Goal: Browse casually

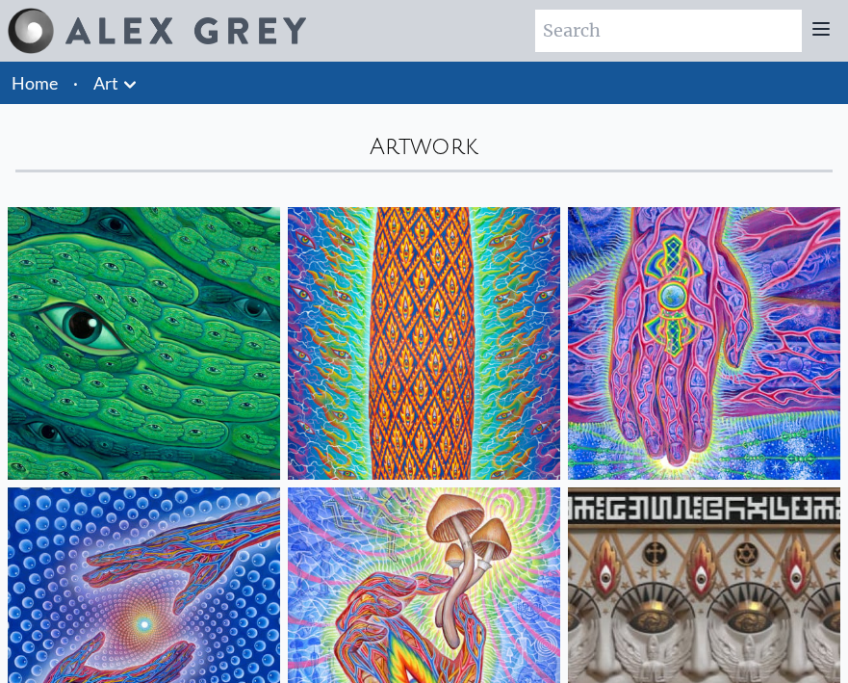
click at [411, 330] on img at bounding box center [424, 343] width 272 height 272
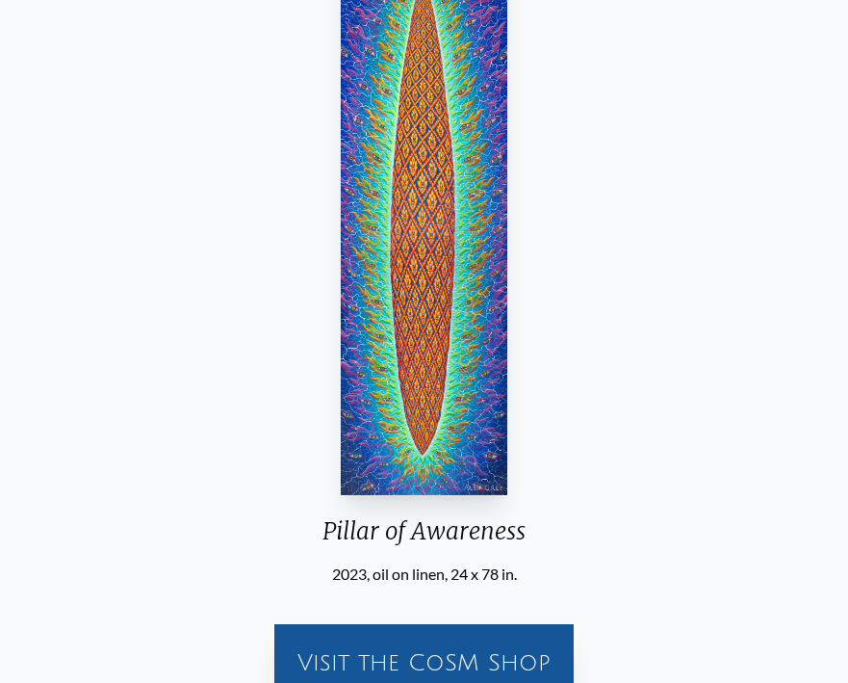
scroll to position [199, 0]
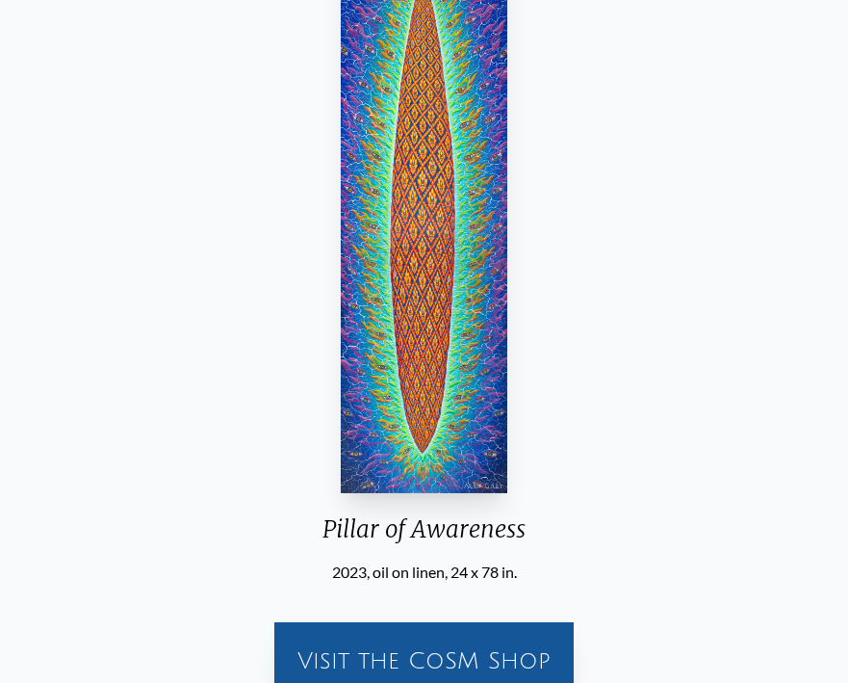
click at [415, 233] on img "2 / 31" at bounding box center [424, 220] width 167 height 546
